Goal: Check status: Check status

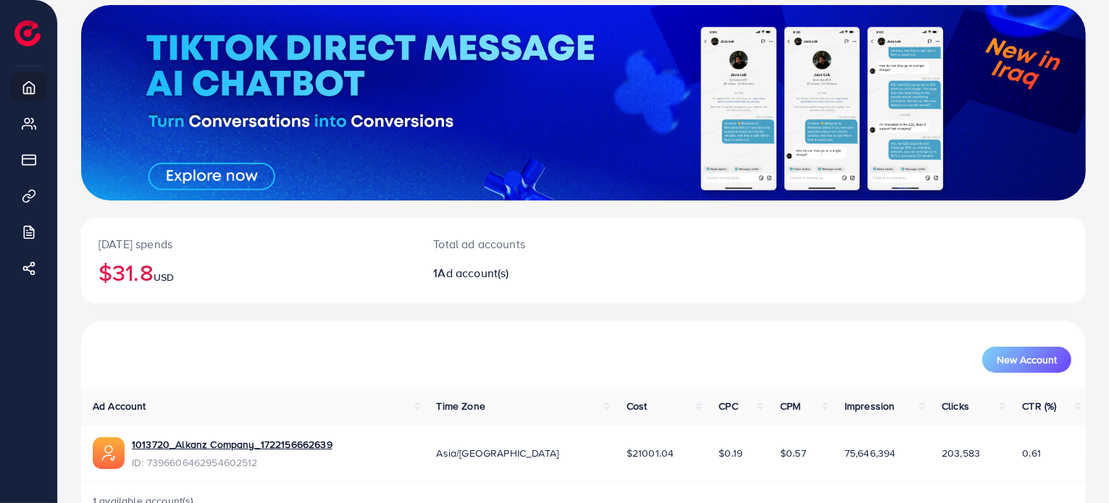
scroll to position [125, 0]
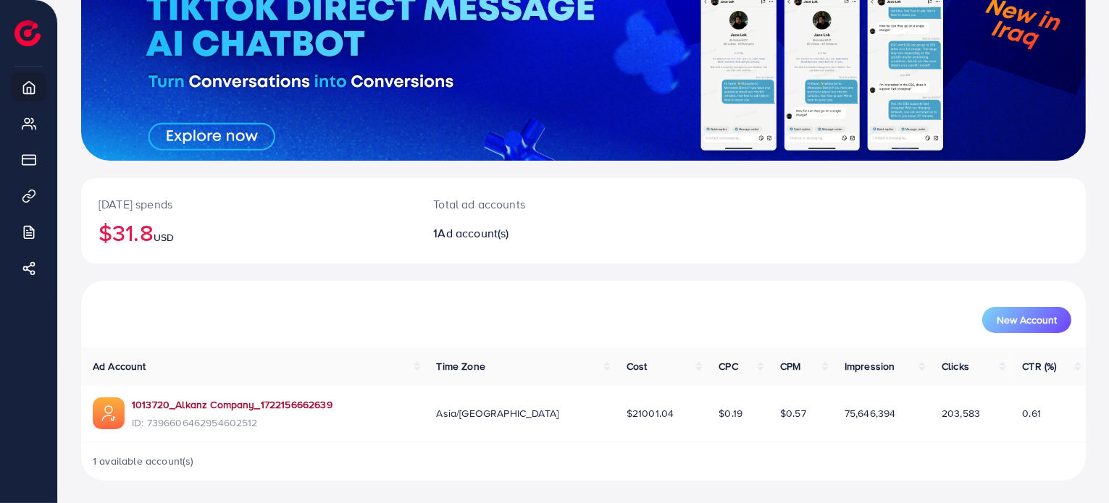
click at [275, 405] on link "1013720_Alkanz Company_1722156662639" at bounding box center [232, 405] width 201 height 14
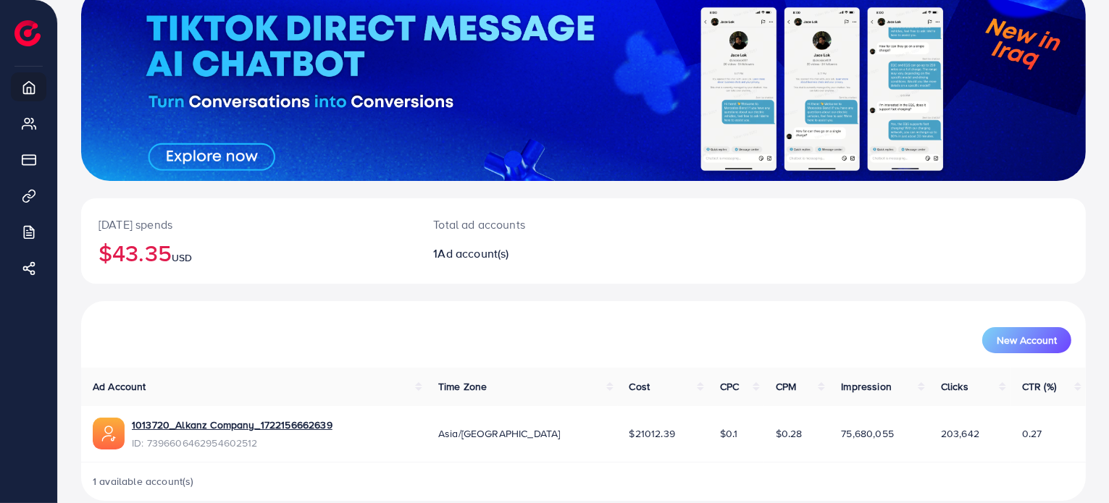
scroll to position [125, 0]
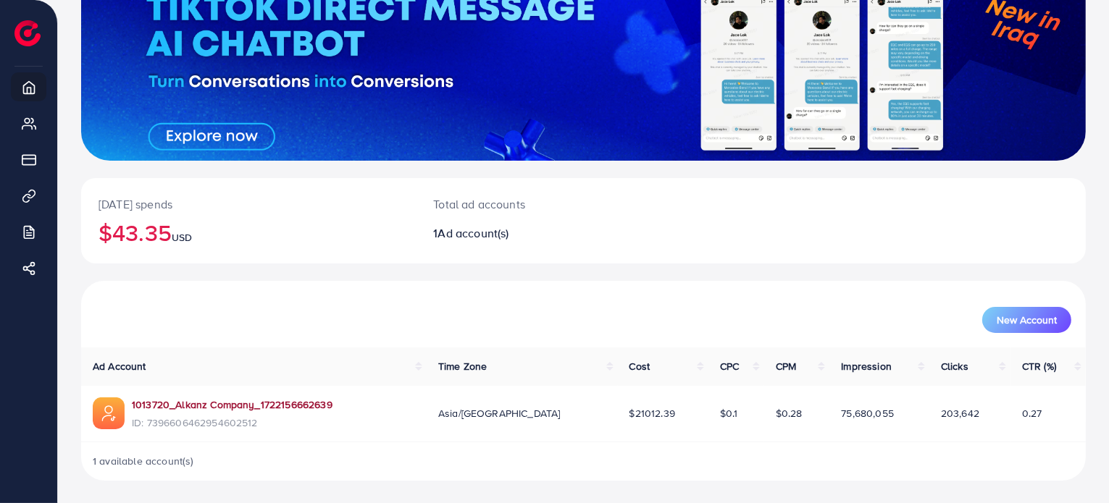
click at [186, 408] on link "1013720_Alkanz Company_1722156662639" at bounding box center [232, 405] width 201 height 14
